Goal: Find specific page/section: Find specific page/section

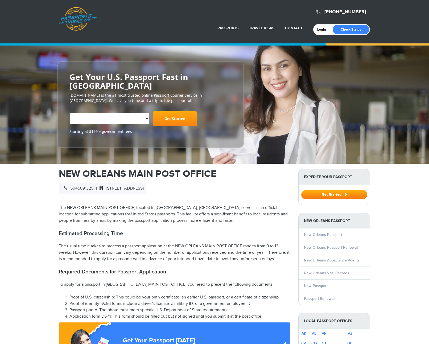
select select "**********"
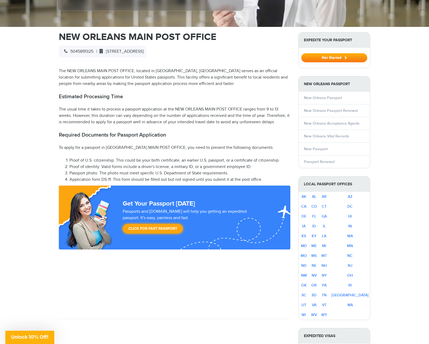
scroll to position [186, 0]
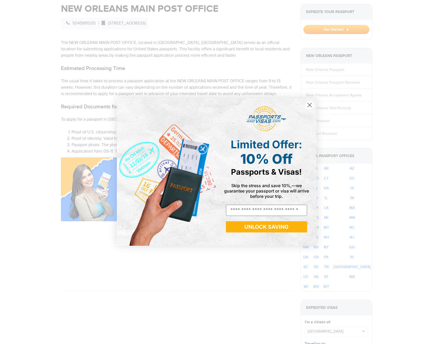
click at [308, 103] on circle "Close dialog" at bounding box center [309, 105] width 9 height 9
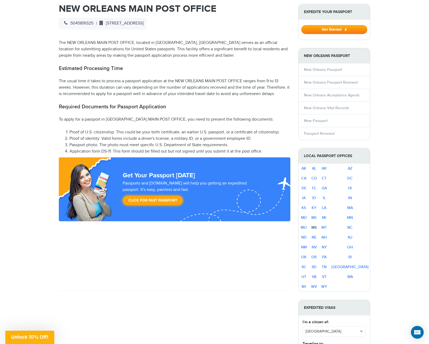
click at [316, 228] on link "MS" at bounding box center [313, 227] width 5 height 5
